Goal: Task Accomplishment & Management: Manage account settings

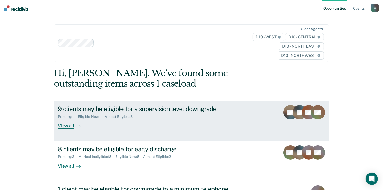
click at [190, 122] on div "9 clients may be eligible for a supervision level downgrade Pending : 1 Eligibl…" at bounding box center [153, 116] width 191 height 23
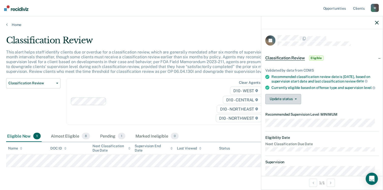
click at [279, 104] on button "Update status" at bounding box center [283, 99] width 36 height 10
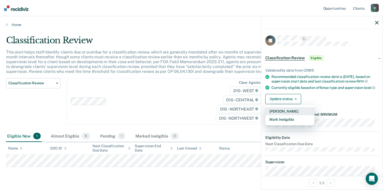
click at [286, 115] on button "[PERSON_NAME]" at bounding box center [289, 111] width 49 height 8
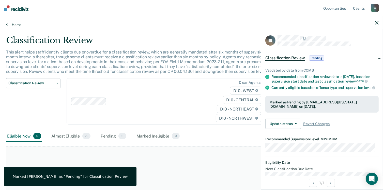
click at [18, 26] on link "Home" at bounding box center [191, 24] width 371 height 5
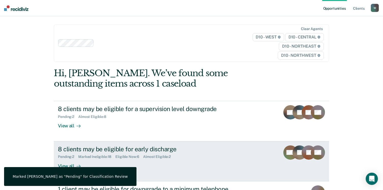
scroll to position [51, 0]
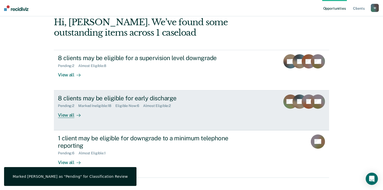
click at [120, 113] on div "8 clients may be eligible for early discharge Pending : 2 Marked Ineligible : 1…" at bounding box center [153, 105] width 191 height 23
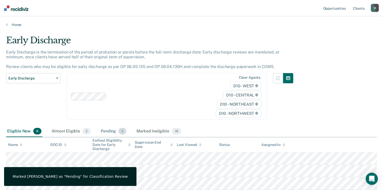
scroll to position [73, 0]
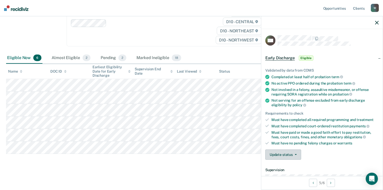
click at [281, 149] on button "Update status" at bounding box center [283, 154] width 36 height 10
click at [278, 167] on button "[PERSON_NAME]" at bounding box center [289, 166] width 49 height 8
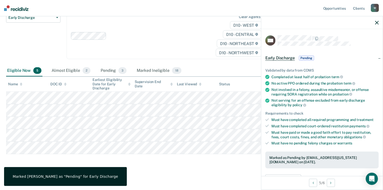
click at [205, 167] on div "Early Discharge Early Discharge is the termination of the period of probation o…" at bounding box center [191, 72] width 371 height 194
click at [71, 70] on div "Almost Eligible 2" at bounding box center [71, 70] width 41 height 11
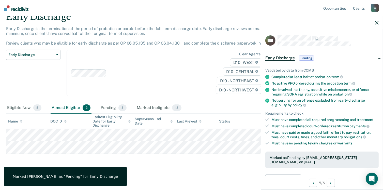
click at [103, 101] on div "Early Discharge Classification Review Early Discharge Minimum Telephone Reporti…" at bounding box center [149, 76] width 287 height 53
click at [101, 111] on div "Pending 3" at bounding box center [114, 107] width 28 height 11
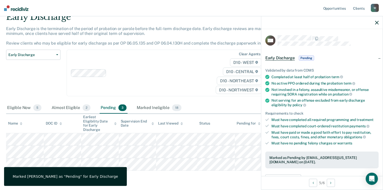
scroll to position [36, 0]
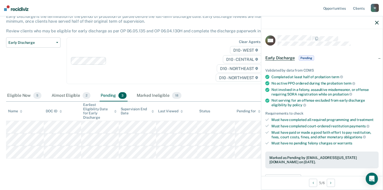
click at [378, 24] on icon "button" at bounding box center [377, 23] width 4 height 4
